Goal: Task Accomplishment & Management: Manage account settings

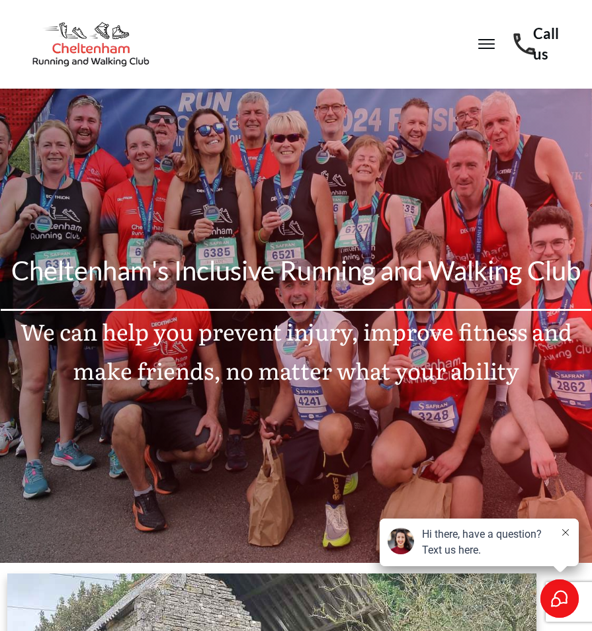
click at [492, 43] on icon at bounding box center [486, 44] width 17 height 17
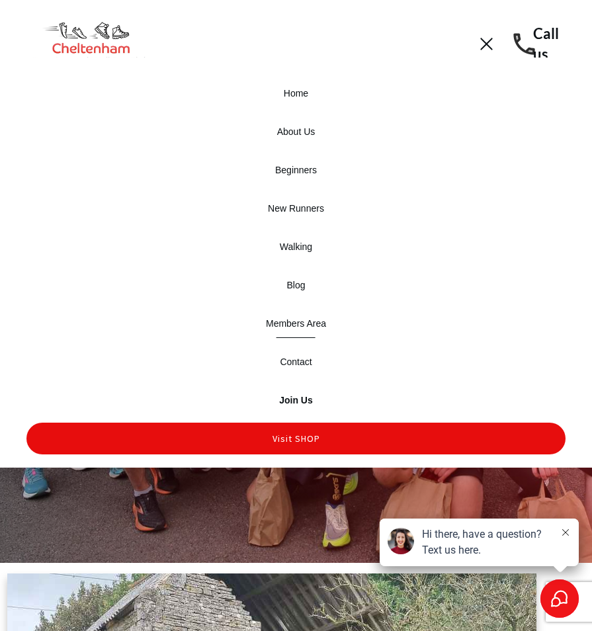
click at [308, 325] on span "Members Area" at bounding box center [296, 323] width 60 height 19
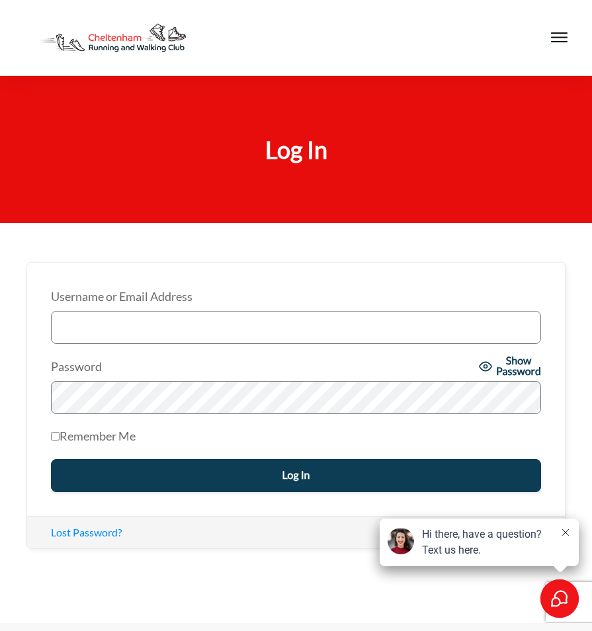
click at [126, 330] on input "Username or Email Address" at bounding box center [296, 327] width 490 height 33
type input "h_e_clark@hotmail.com"
click at [106, 442] on label "Remember Me" at bounding box center [93, 436] width 85 height 21
click at [60, 441] on input "Remember Me" at bounding box center [55, 436] width 9 height 9
checkbox input "true"
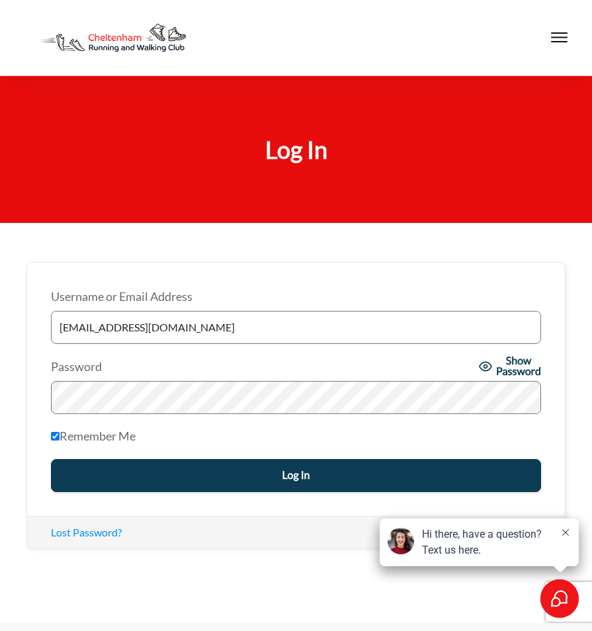
click at [267, 477] on input "Log In" at bounding box center [296, 475] width 490 height 33
click at [283, 477] on input "Log In" at bounding box center [296, 475] width 490 height 33
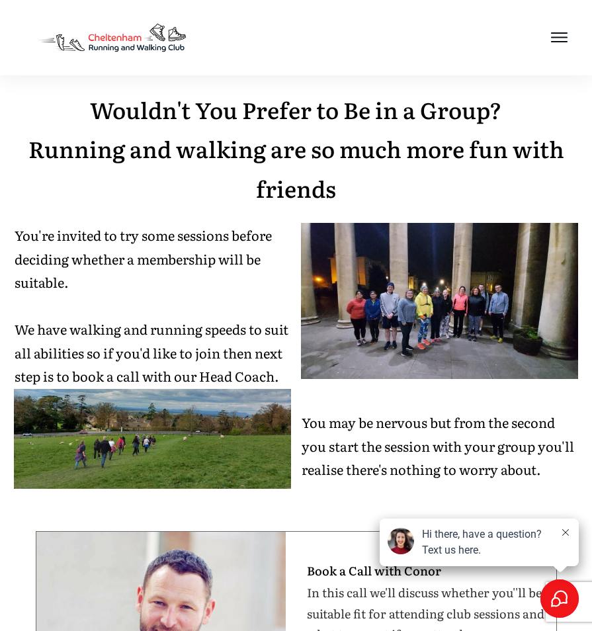
click at [559, 36] on icon at bounding box center [559, 37] width 17 height 17
